Goal: Connect with others: Connect with others

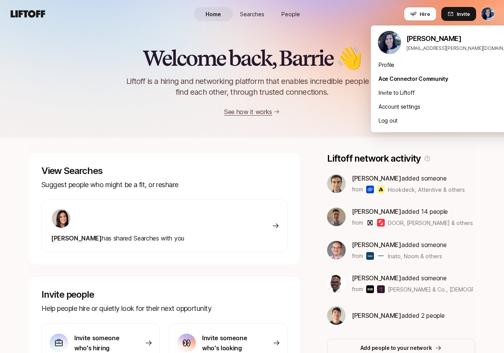
click at [489, 14] on html "Home Searches People Hire Home Searches People Hire Hire Invite Welcome back, B…" at bounding box center [252, 176] width 504 height 353
click at [442, 68] on div "Profile" at bounding box center [448, 65] width 155 height 14
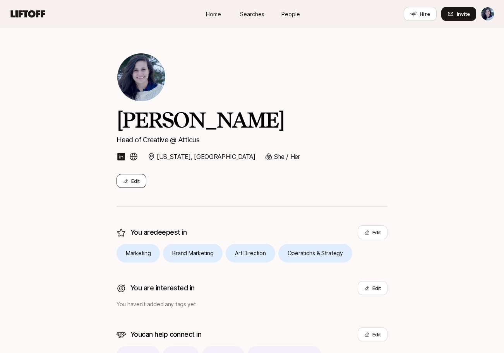
click at [141, 177] on button "Edit" at bounding box center [131, 181] width 30 height 14
click at [250, 16] on span "Searches" at bounding box center [252, 14] width 24 height 8
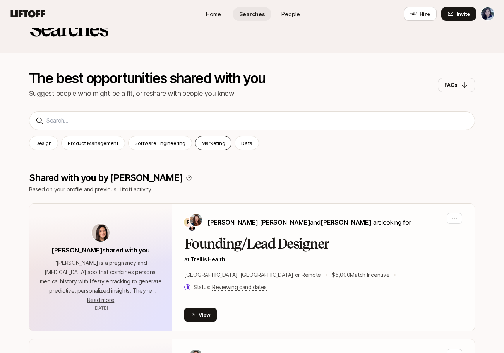
scroll to position [22, 0]
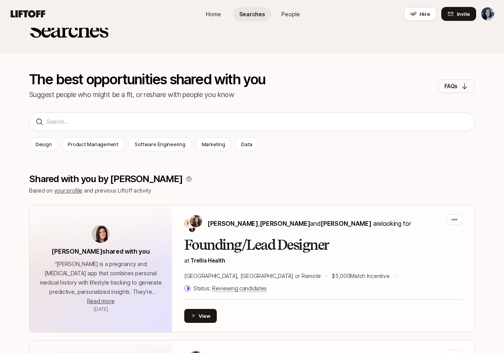
click at [483, 8] on html "Home Searches People Hire Home Searches People Hire Hire Invite Searches The be…" at bounding box center [252, 154] width 504 height 353
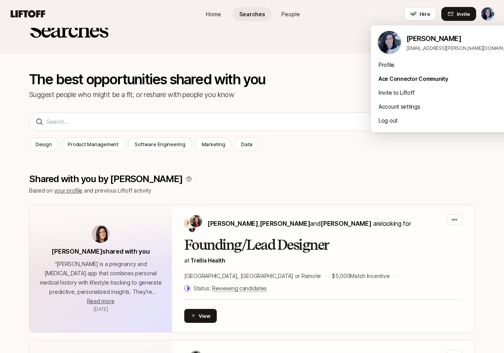
click at [314, 28] on html "Home Searches People Hire Home Searches People Hire Hire Invite Searches The be…" at bounding box center [252, 154] width 504 height 353
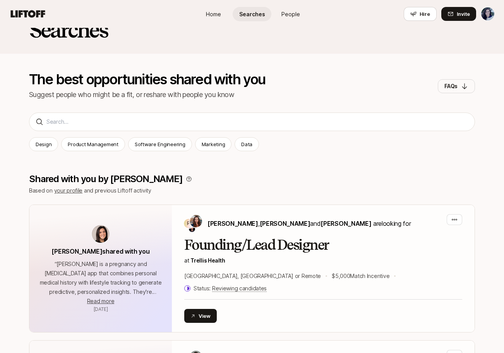
click at [223, 10] on link "Home" at bounding box center [213, 14] width 39 height 14
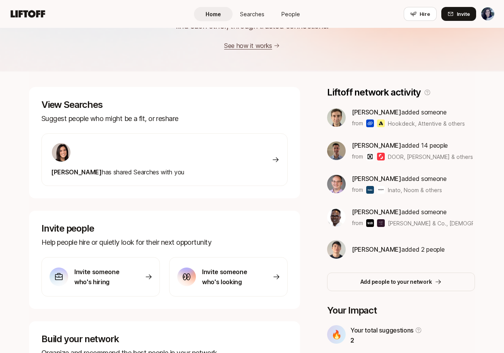
scroll to position [162, 0]
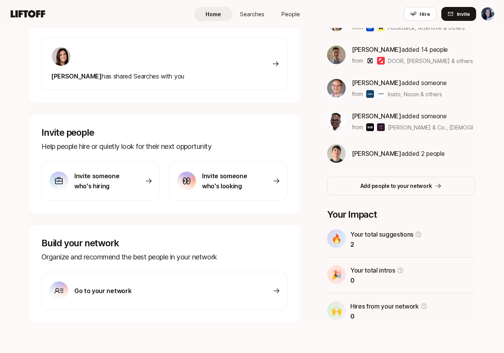
click at [493, 14] on html "Home Searches People Hire Home Searches People Hire Hire Invite Welcome back, B…" at bounding box center [252, 14] width 504 height 353
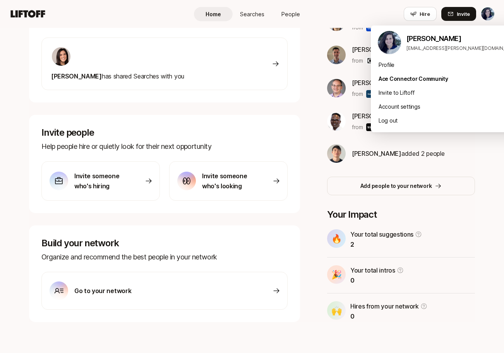
click at [455, 44] on p "[PERSON_NAME]" at bounding box center [462, 38] width 113 height 11
click at [382, 64] on div "Profile" at bounding box center [448, 65] width 155 height 14
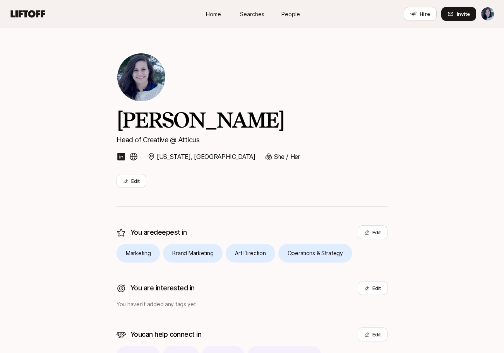
click at [217, 16] on span "Home" at bounding box center [213, 14] width 15 height 8
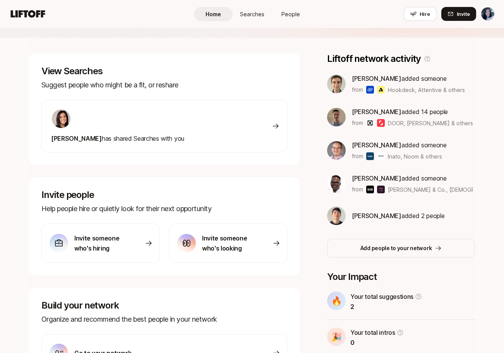
scroll to position [70, 0]
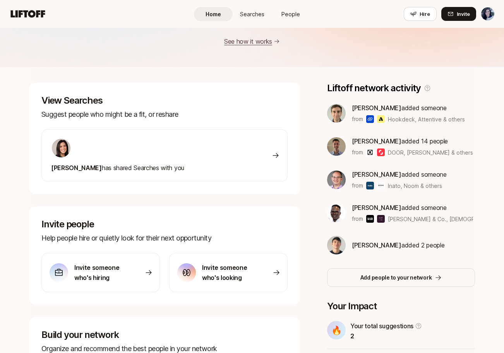
click at [257, 18] on link "Searches" at bounding box center [252, 14] width 39 height 14
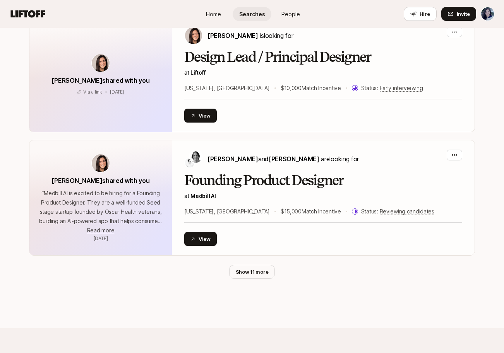
scroll to position [1594, 0]
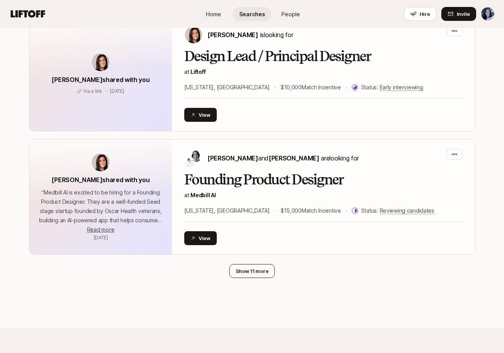
click at [260, 264] on button "Show 11 more" at bounding box center [252, 271] width 46 height 14
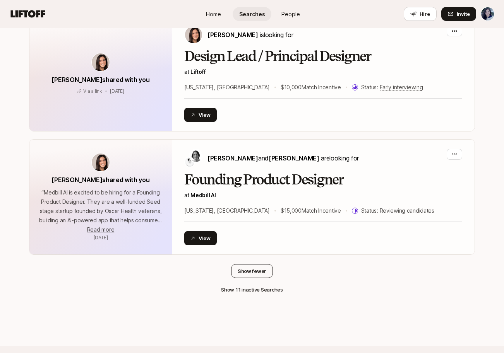
click at [261, 264] on button "Show fewer" at bounding box center [252, 271] width 42 height 14
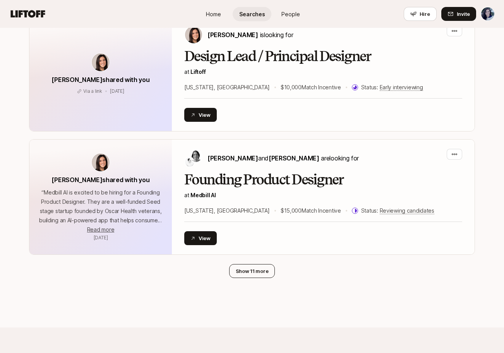
click at [261, 264] on button "Show 11 more" at bounding box center [252, 271] width 46 height 14
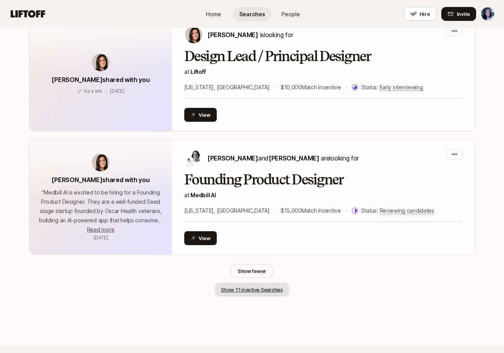
click at [262, 283] on button "Show 11 inactive Searches" at bounding box center [252, 290] width 74 height 14
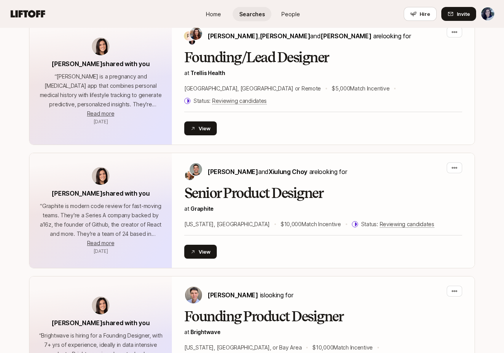
scroll to position [0, 0]
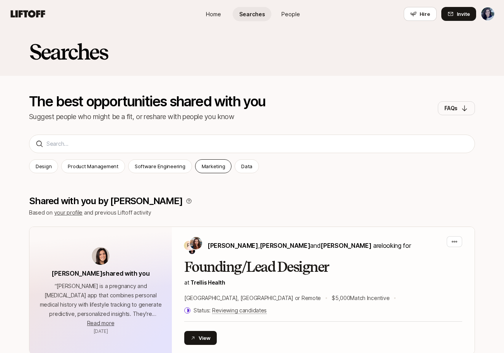
click at [212, 168] on p "Marketing" at bounding box center [214, 167] width 24 height 8
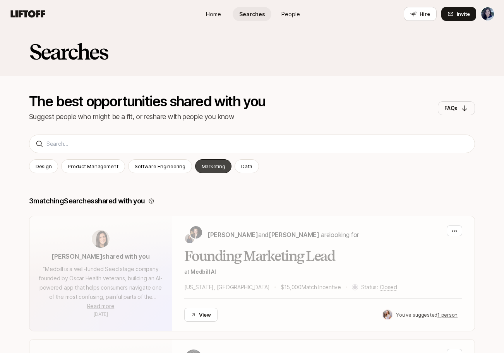
click at [204, 166] on p "Marketing" at bounding box center [214, 167] width 24 height 8
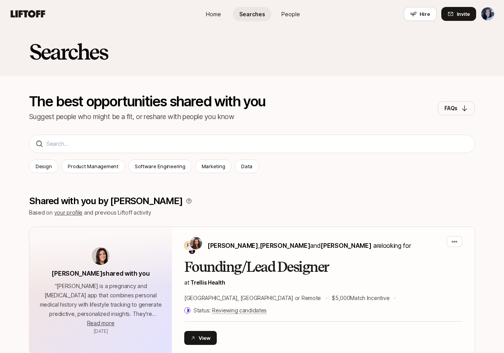
click at [215, 11] on span "Home" at bounding box center [213, 14] width 15 height 8
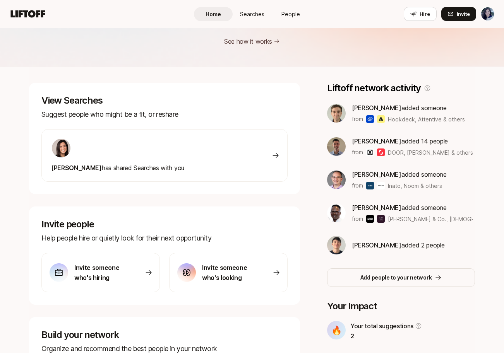
click at [418, 142] on p "[PERSON_NAME] added 14 people" at bounding box center [412, 141] width 121 height 10
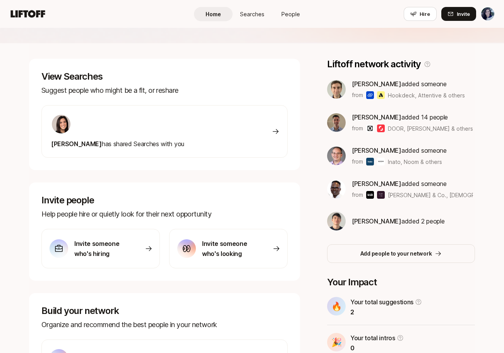
scroll to position [105, 0]
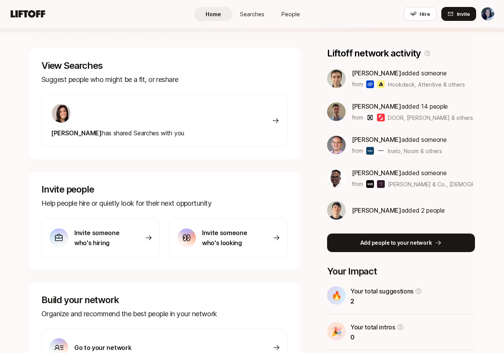
click at [401, 242] on p "Add people to your network" at bounding box center [396, 242] width 72 height 9
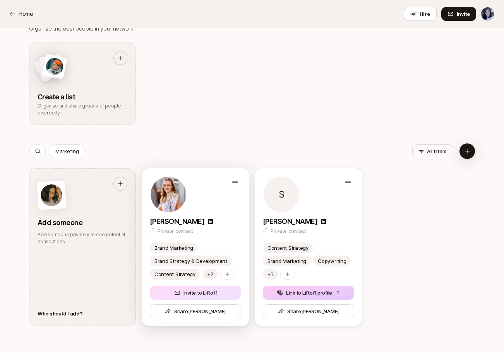
scroll to position [251, 0]
click at [218, 294] on button "Invite to Liftoff" at bounding box center [195, 293] width 91 height 14
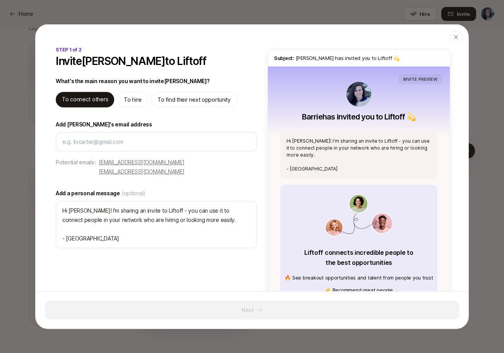
type textarea "x"
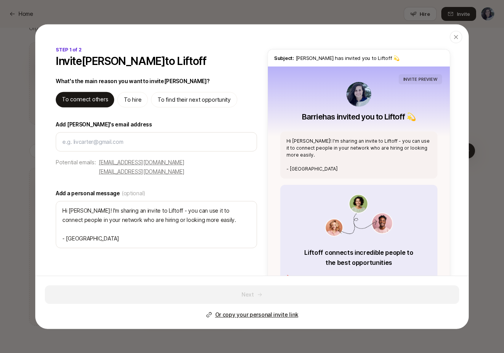
click at [170, 94] on div "To find their next opportunity" at bounding box center [194, 99] width 86 height 15
type textarea "Hi [PERSON_NAME]! I'm sharing an invite to Liftoff - you can use it to find hig…"
type textarea "x"
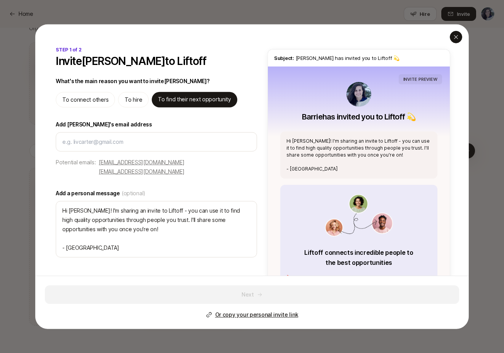
click at [459, 38] on div "button" at bounding box center [456, 37] width 12 height 12
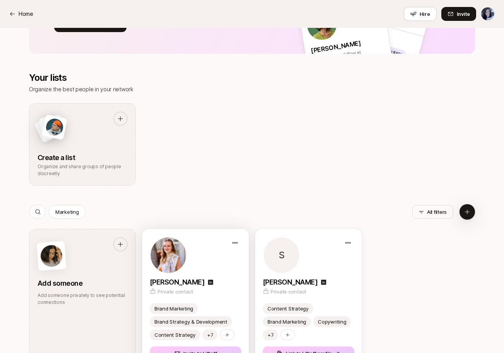
scroll to position [0, 0]
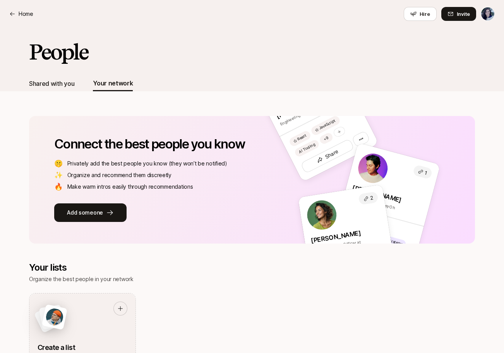
click at [51, 81] on div "Shared with you" at bounding box center [51, 84] width 45 height 10
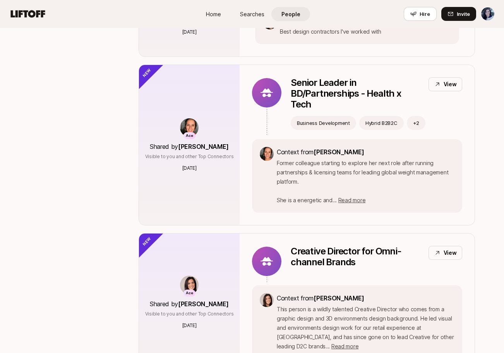
scroll to position [3088, 0]
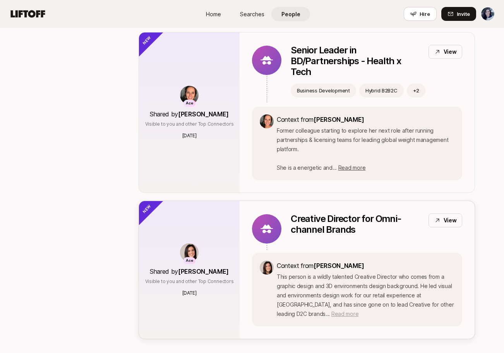
click at [358, 311] on span "Read more" at bounding box center [344, 314] width 27 height 7
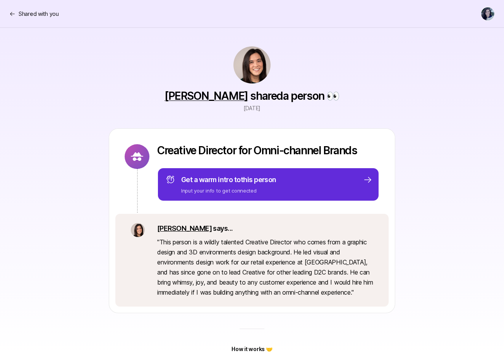
click at [11, 8] on div "Shared with you" at bounding box center [251, 14] width 485 height 14
click at [11, 15] on icon at bounding box center [12, 14] width 6 height 6
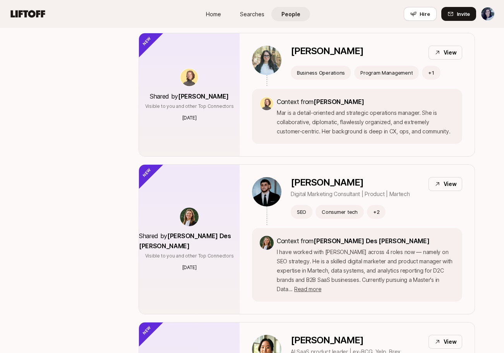
scroll to position [2118, 0]
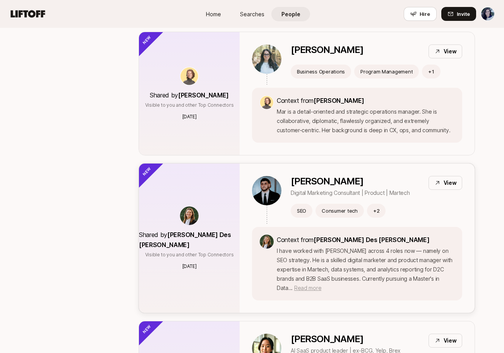
click at [321, 285] on span "Read more" at bounding box center [307, 288] width 27 height 7
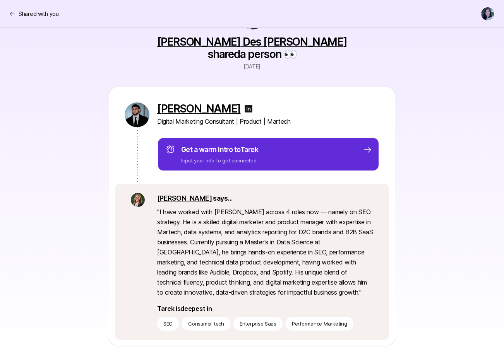
scroll to position [53, 0]
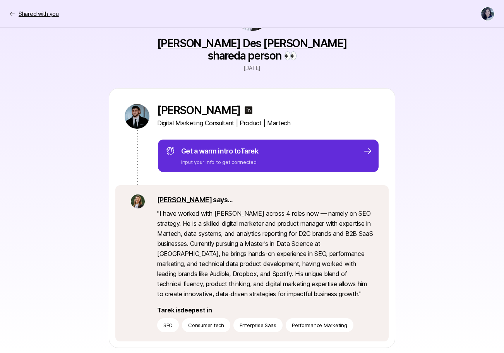
click at [11, 12] on icon at bounding box center [12, 14] width 6 height 6
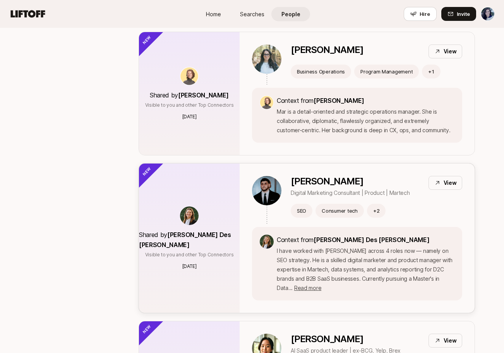
click at [446, 178] on p "View" at bounding box center [450, 182] width 13 height 9
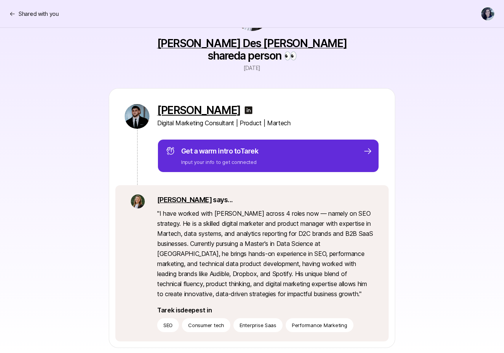
click at [212, 104] on p "[PERSON_NAME]" at bounding box center [199, 110] width 84 height 12
click at [12, 14] on icon at bounding box center [12, 14] width 5 height 4
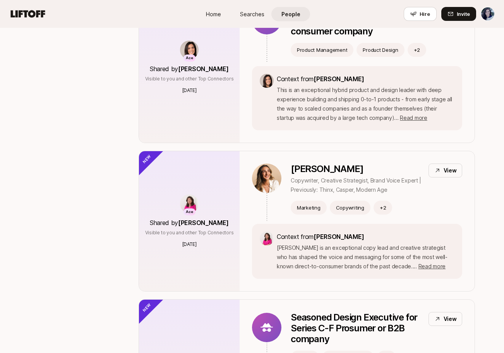
scroll to position [950, 0]
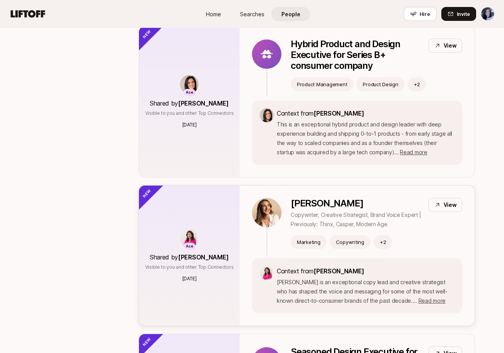
click at [324, 198] on p "[PERSON_NAME]" at bounding box center [357, 203] width 132 height 11
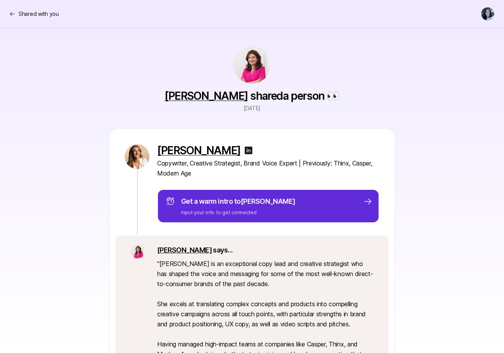
click at [244, 145] on div at bounding box center [248, 150] width 9 height 12
click at [244, 151] on img at bounding box center [248, 150] width 9 height 9
click at [217, 96] on link "[PERSON_NAME]" at bounding box center [206, 95] width 84 height 13
